Goal: Task Accomplishment & Management: Understand process/instructions

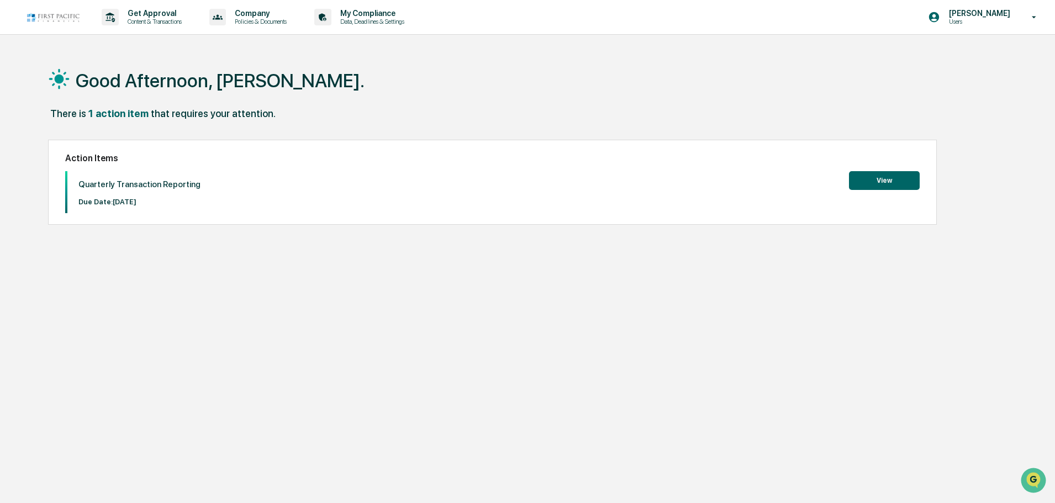
click at [864, 184] on button "View" at bounding box center [884, 180] width 71 height 19
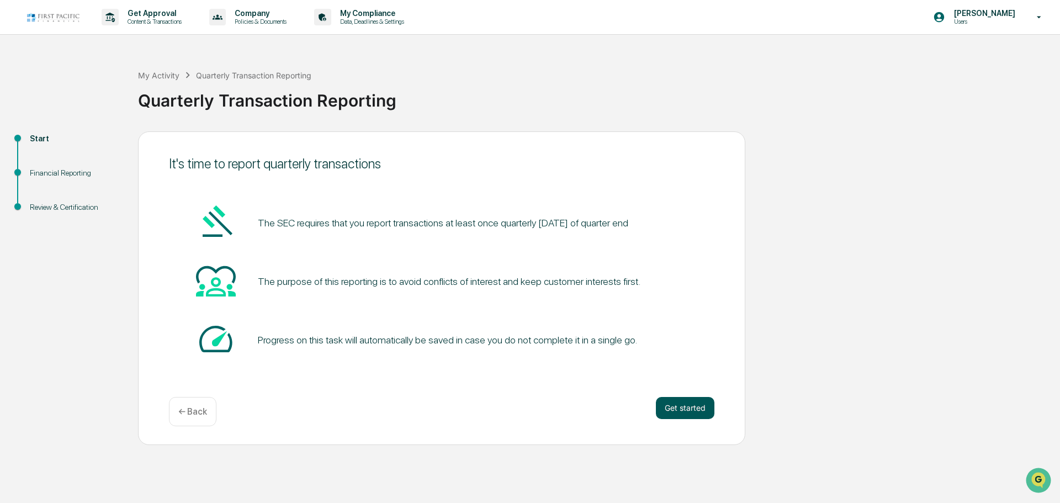
click at [683, 410] on button "Get started" at bounding box center [685, 408] width 59 height 22
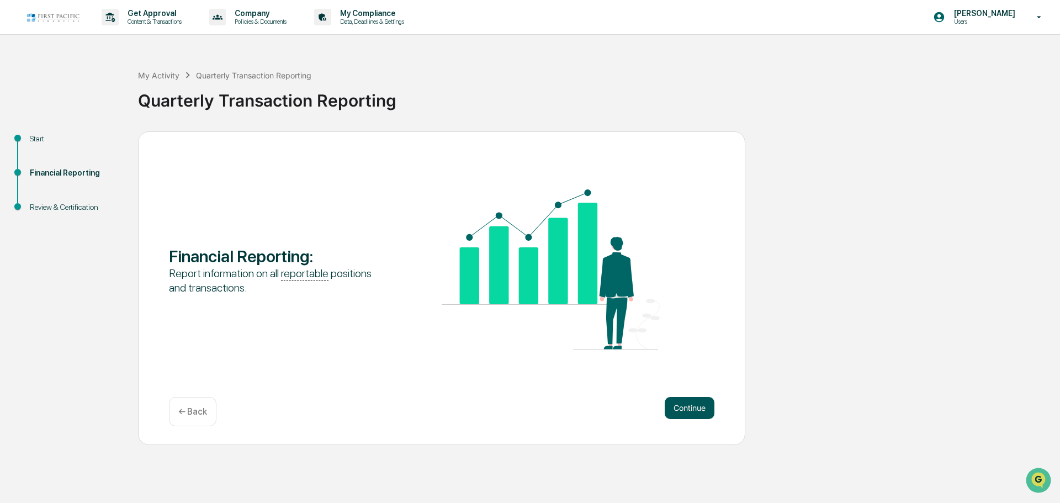
click at [702, 401] on button "Continue" at bounding box center [690, 408] width 50 height 22
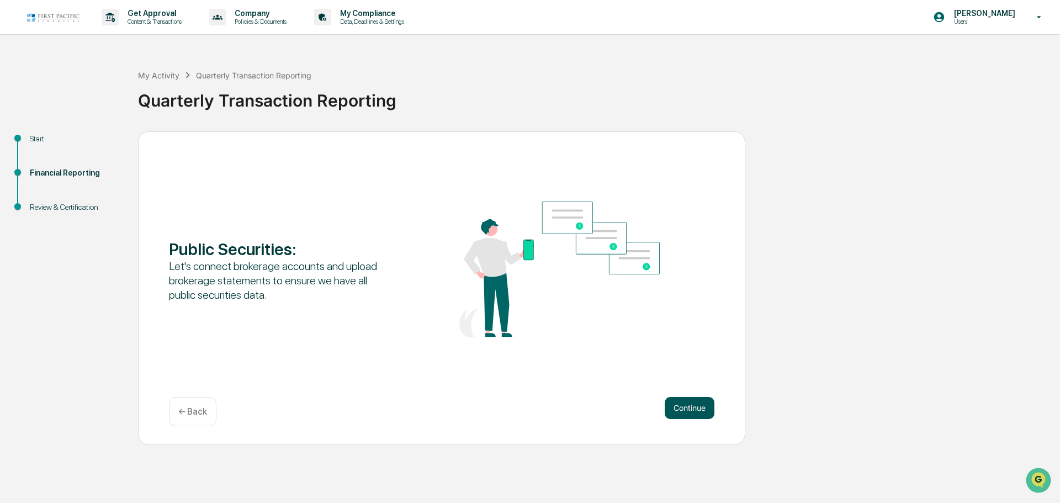
click at [682, 406] on button "Continue" at bounding box center [690, 408] width 50 height 22
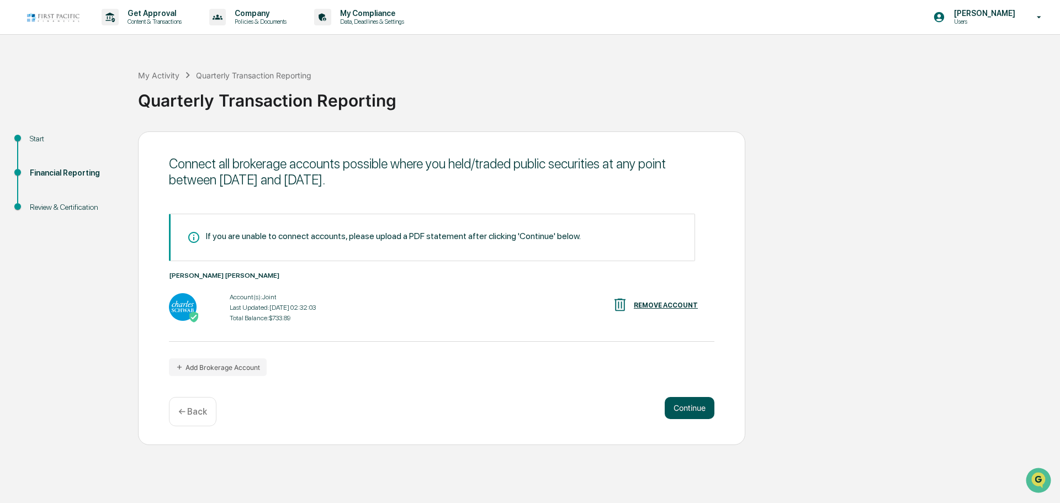
click at [678, 409] on button "Continue" at bounding box center [690, 408] width 50 height 22
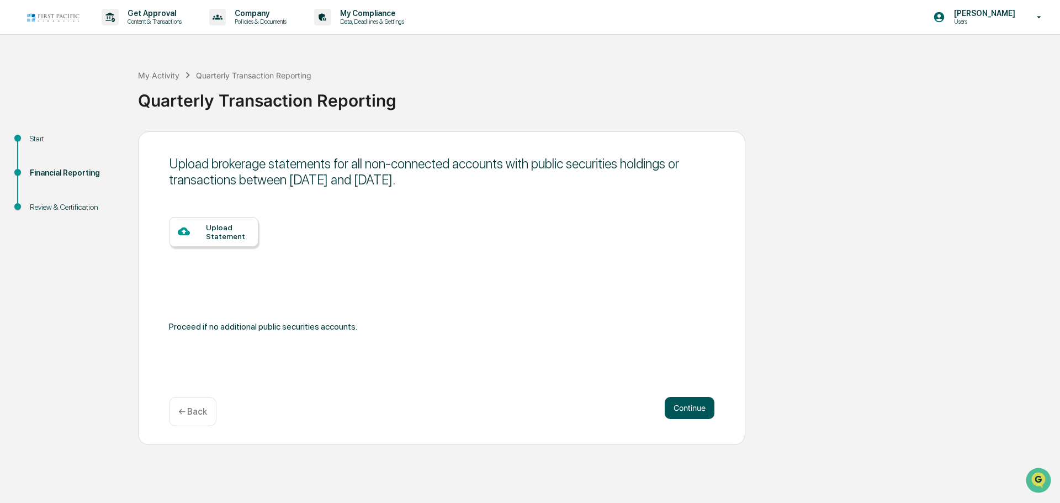
click at [692, 404] on button "Continue" at bounding box center [690, 408] width 50 height 22
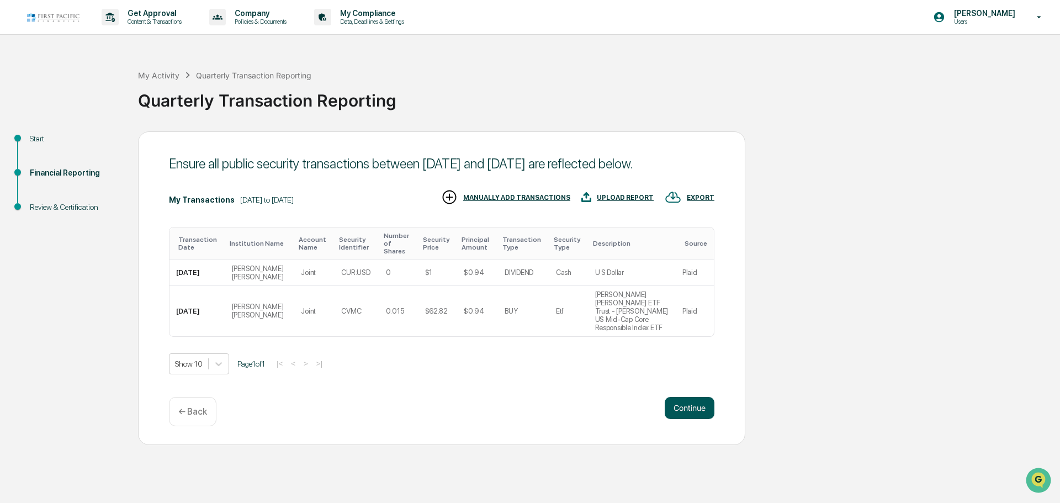
click at [689, 403] on button "Continue" at bounding box center [690, 408] width 50 height 22
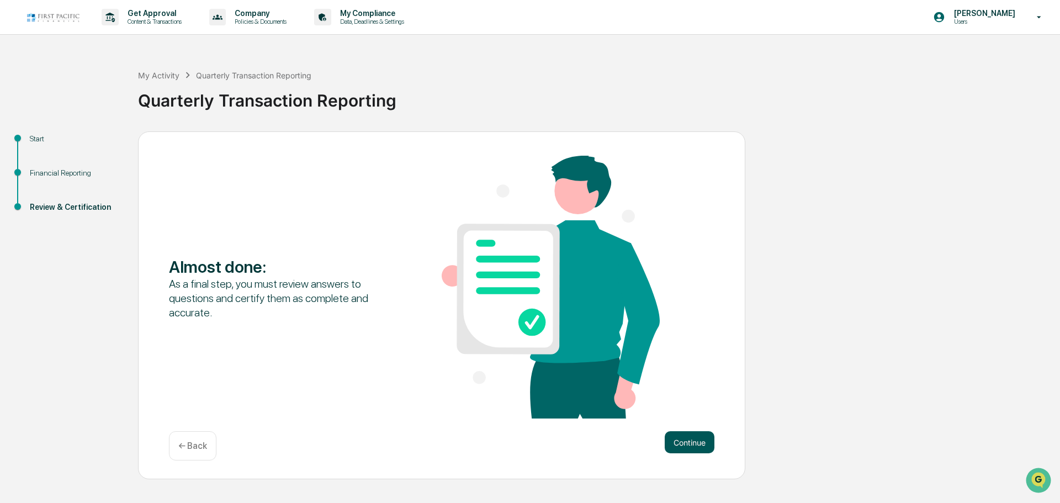
click at [696, 441] on button "Continue" at bounding box center [690, 442] width 50 height 22
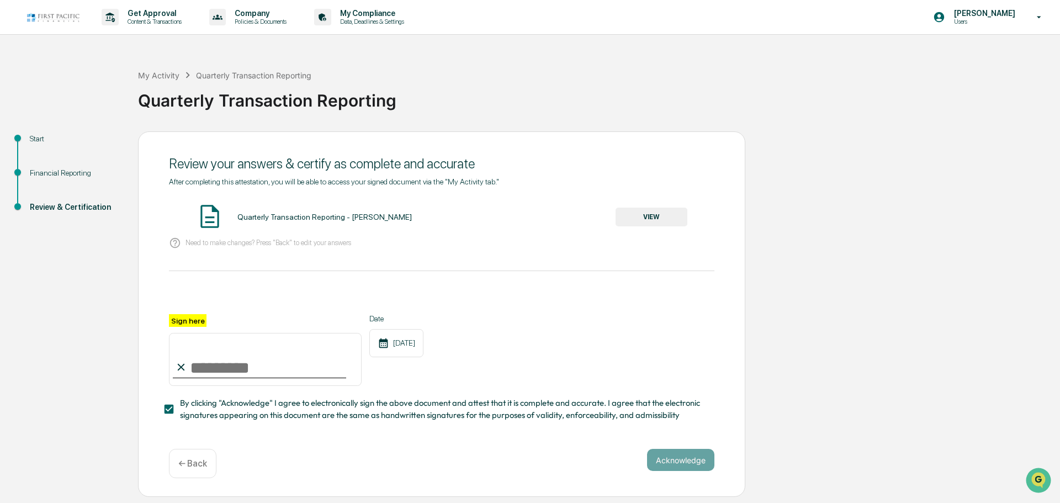
click at [209, 368] on input "Sign here" at bounding box center [265, 359] width 193 height 53
type input "**********"
click at [684, 466] on button "Acknowledge" at bounding box center [680, 460] width 67 height 22
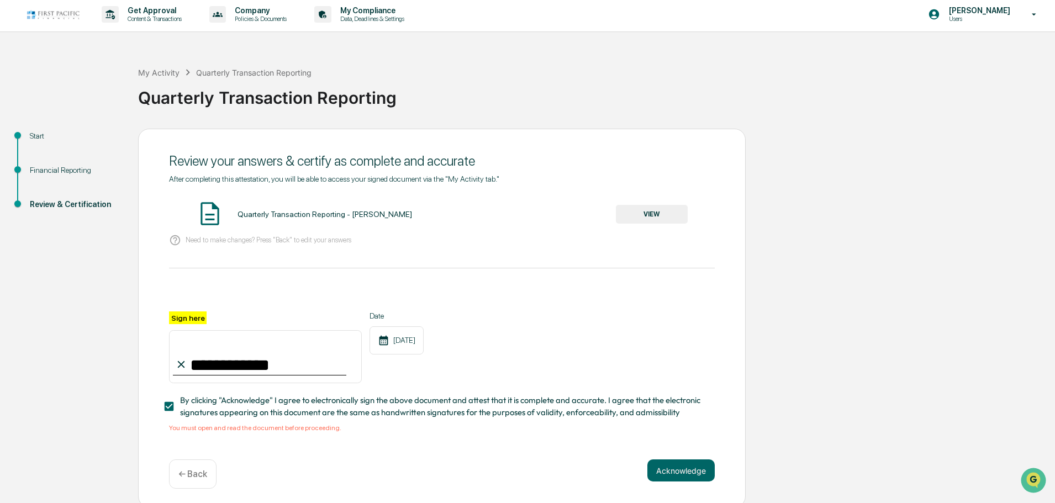
scroll to position [10, 0]
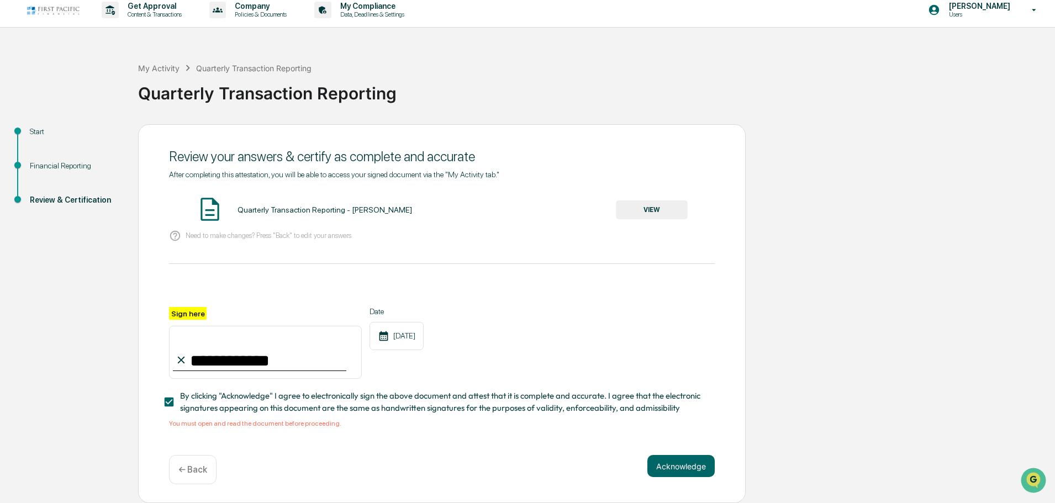
click at [298, 209] on div "Quarterly Transaction Reporting - [PERSON_NAME]" at bounding box center [324, 209] width 175 height 9
click at [645, 204] on button "VIEW" at bounding box center [652, 209] width 72 height 19
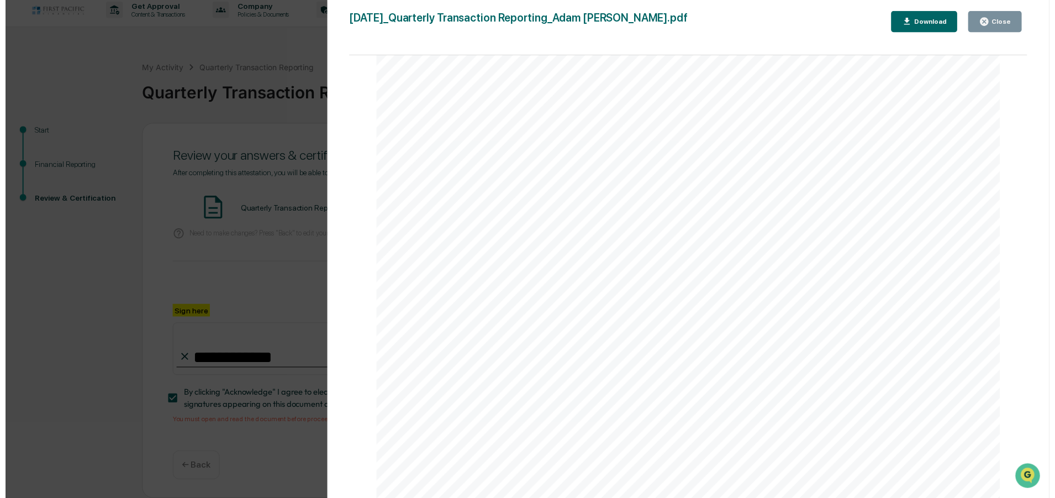
scroll to position [1938, 0]
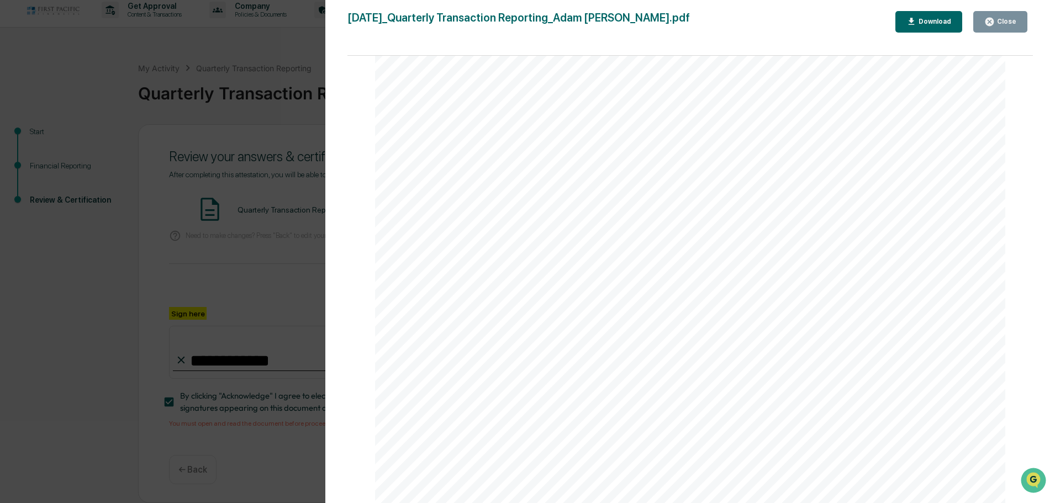
click at [1003, 24] on div "Close" at bounding box center [1006, 22] width 22 height 8
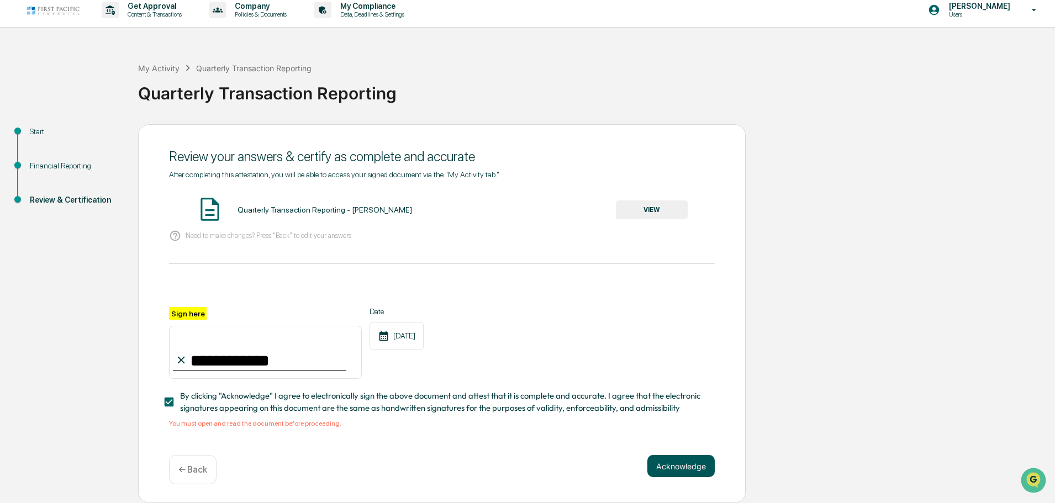
click at [689, 461] on button "Acknowledge" at bounding box center [680, 466] width 67 height 22
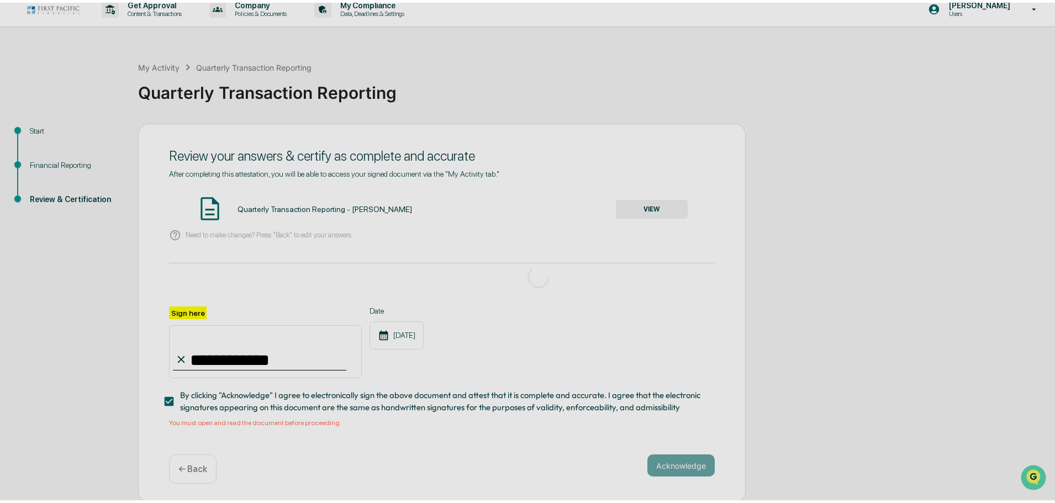
scroll to position [0, 0]
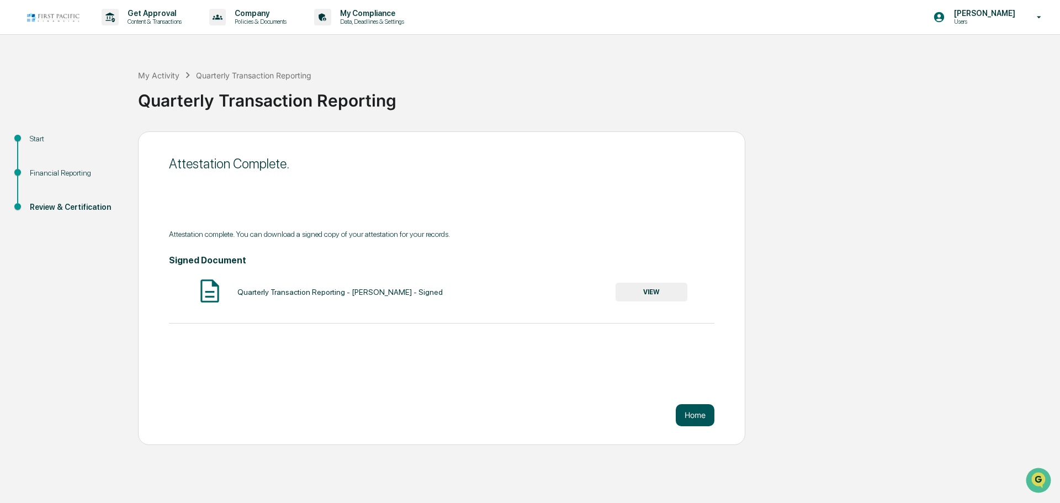
click at [692, 416] on button "Home" at bounding box center [695, 415] width 39 height 22
